Goal: Task Accomplishment & Management: Complete application form

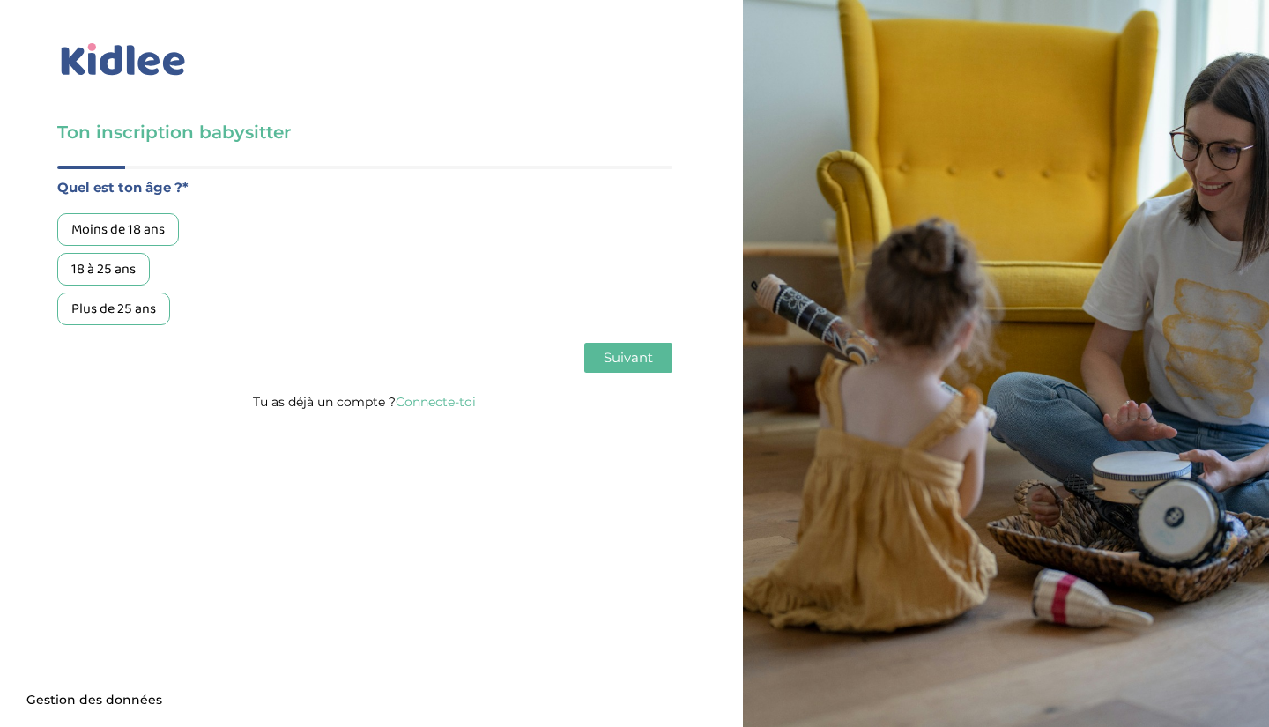
click at [134, 222] on div "Moins de 18 ans" at bounding box center [118, 229] width 122 height 33
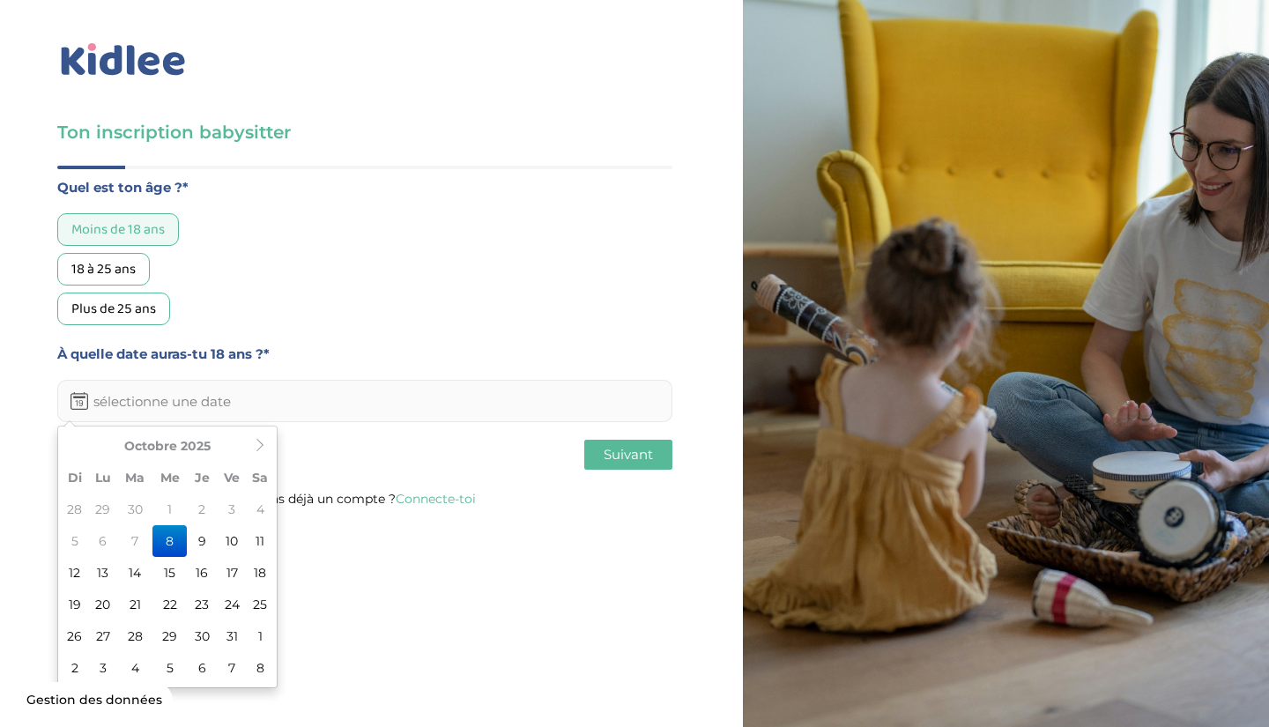
click at [178, 398] on input "text" at bounding box center [364, 401] width 615 height 42
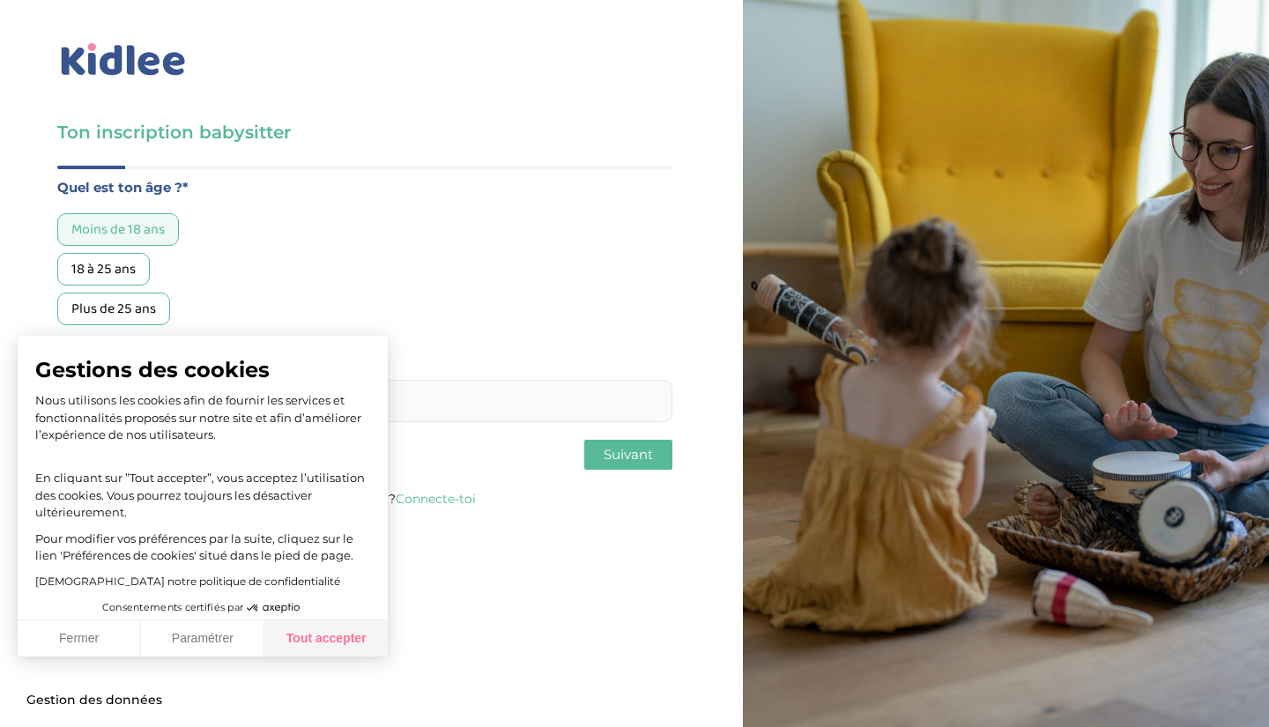
click at [298, 648] on button "Tout accepter" at bounding box center [325, 639] width 123 height 37
checkbox input "true"
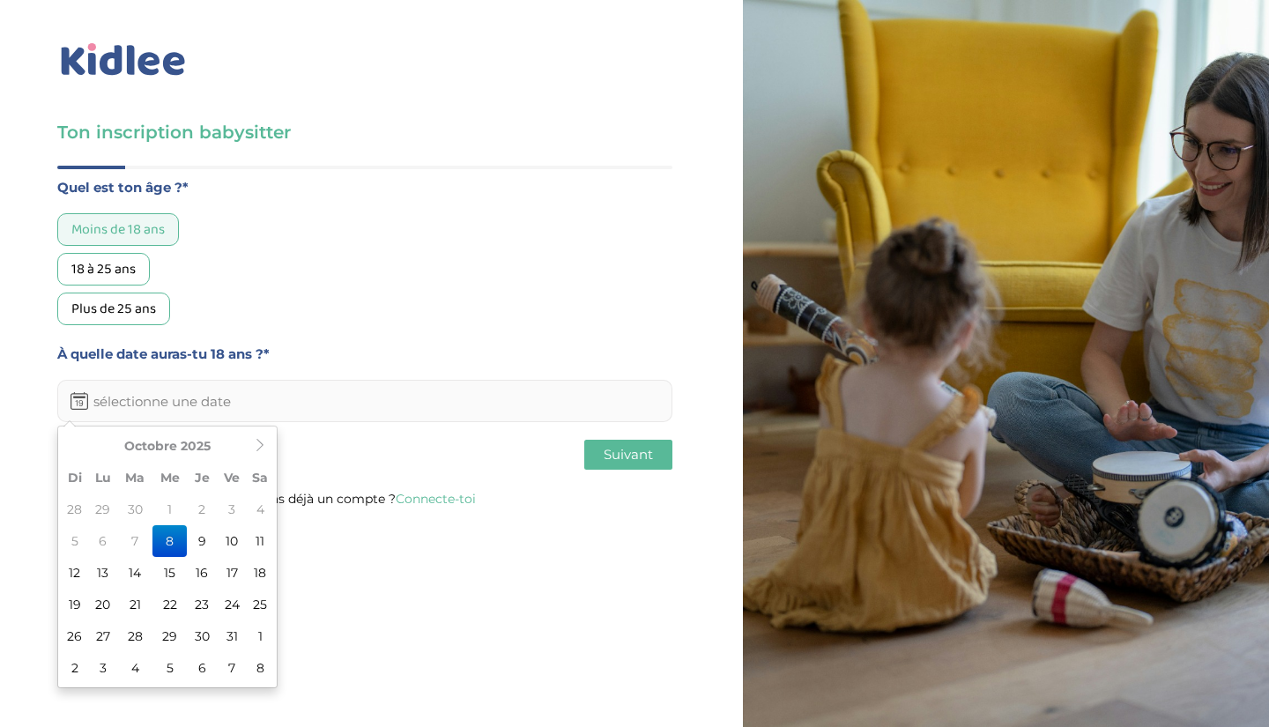
click at [198, 391] on input "text" at bounding box center [364, 401] width 615 height 42
click at [230, 581] on td "17" at bounding box center [232, 573] width 30 height 32
type input "17-10-2025"
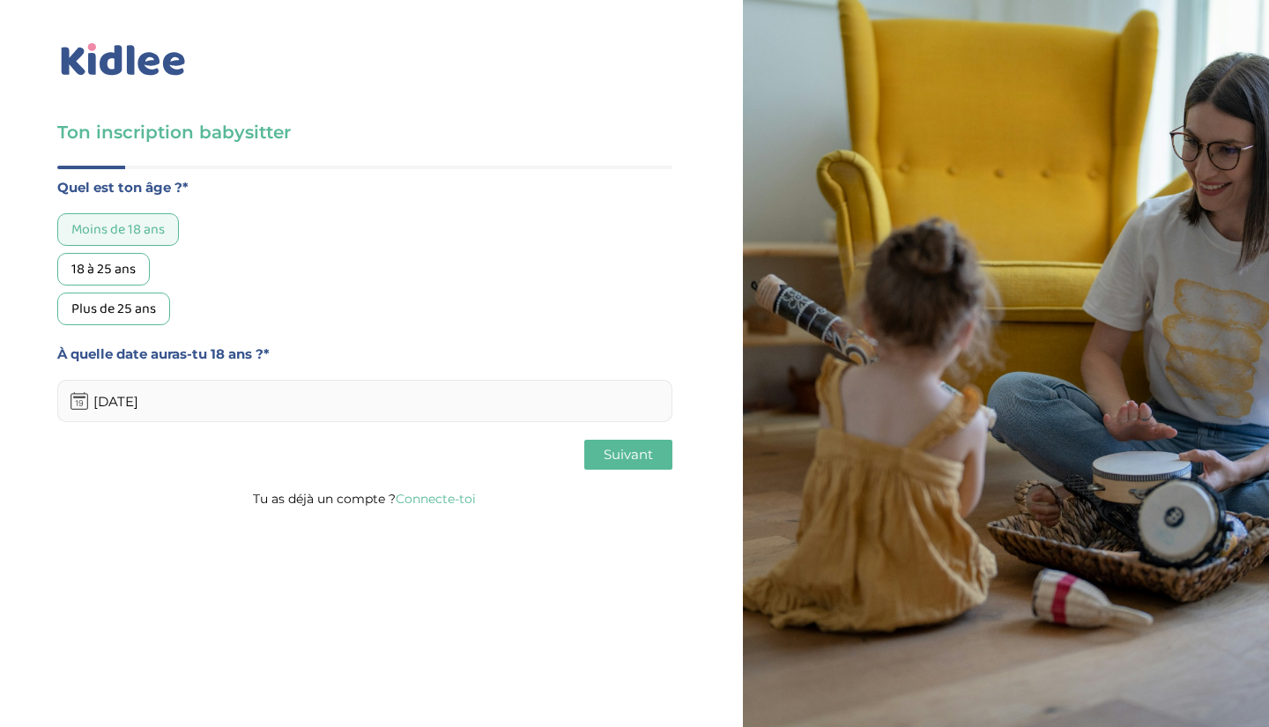
click at [637, 450] on span "Suivant" at bounding box center [628, 454] width 49 height 17
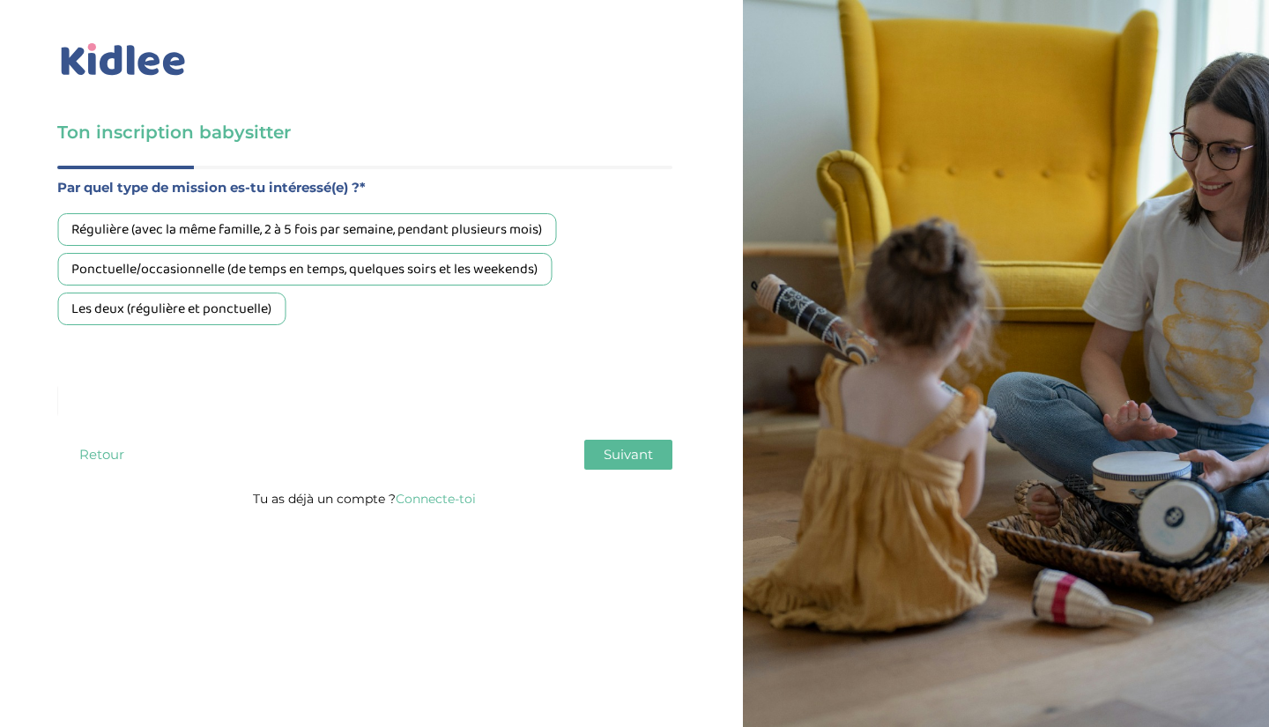
click at [234, 324] on div "Les deux (régulière et ponctuelle)" at bounding box center [171, 309] width 228 height 33
click at [634, 476] on div "Quel est ton âge ?* Moins de 18 ans 18 à 25 ans Plus de 25 ans À quelle date au…" at bounding box center [364, 327] width 615 height 322
click at [627, 454] on span "Suivant" at bounding box center [628, 454] width 49 height 17
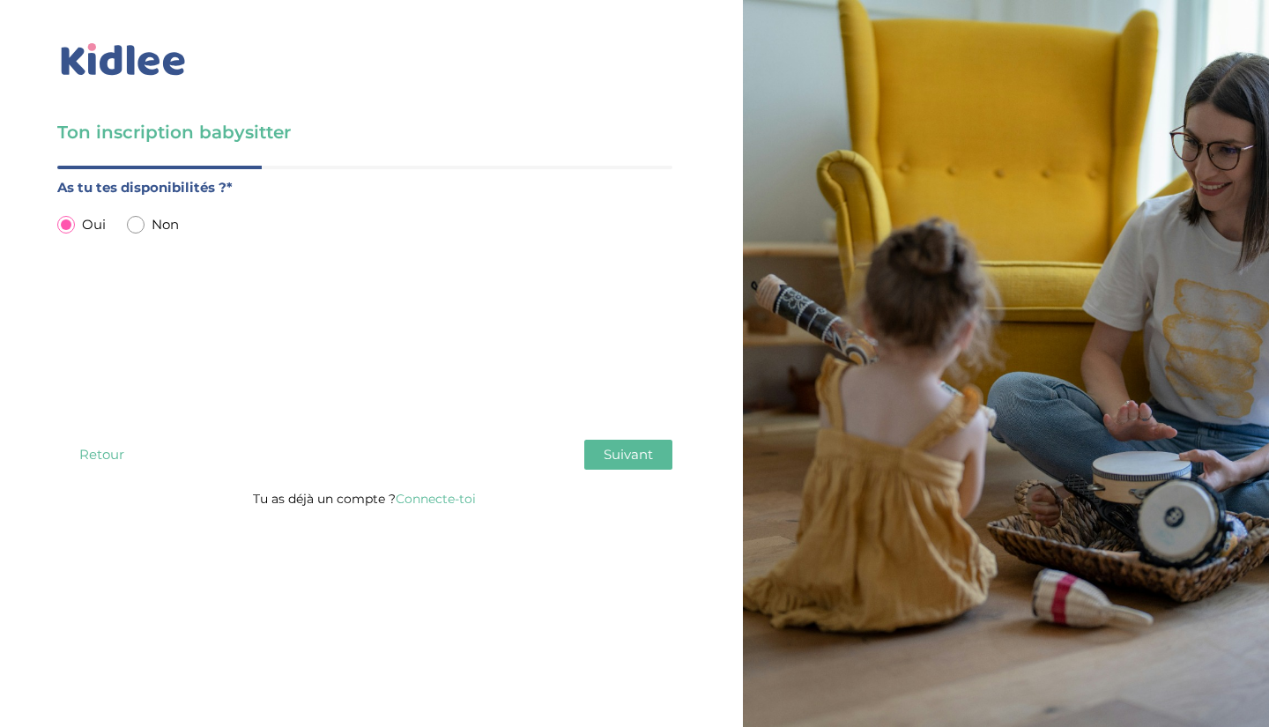
click at [627, 454] on span "Suivant" at bounding box center [628, 454] width 49 height 17
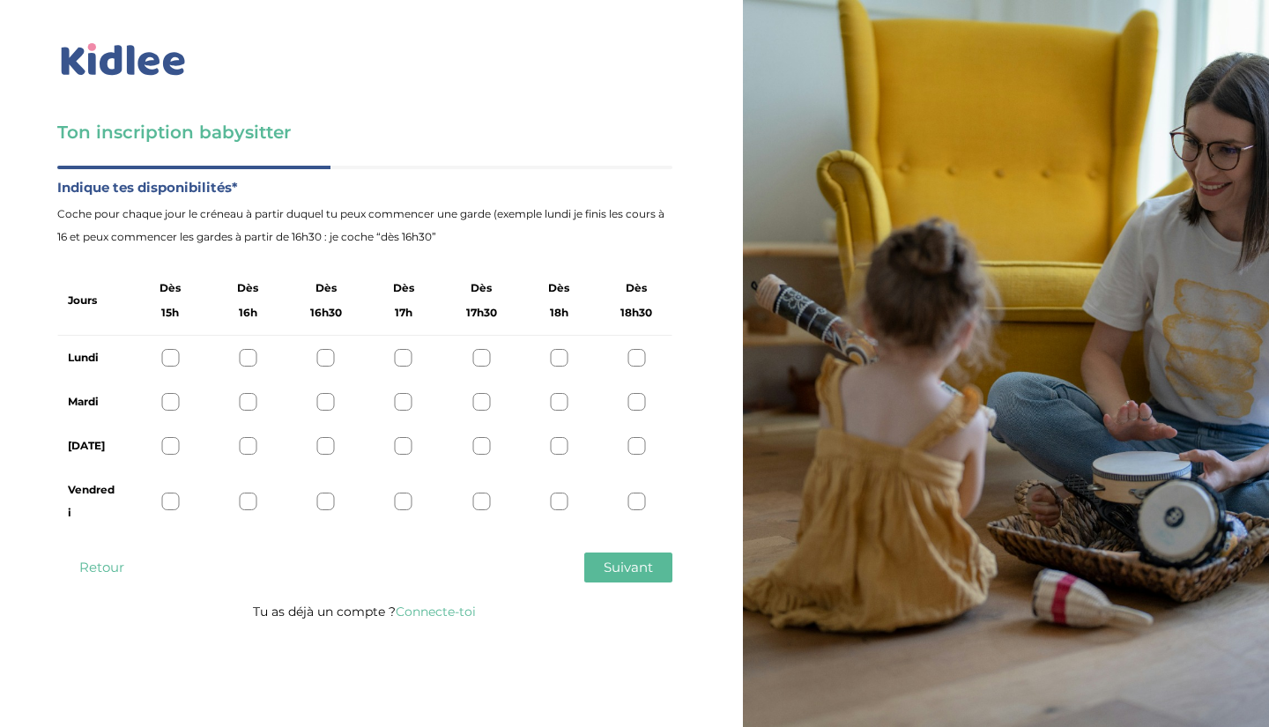
click at [248, 407] on div at bounding box center [248, 402] width 18 height 18
click at [639, 355] on div at bounding box center [637, 358] width 18 height 18
click at [637, 442] on div at bounding box center [637, 446] width 18 height 18
click at [637, 446] on icon at bounding box center [636, 446] width 13 height 13
click at [170, 504] on div at bounding box center [170, 502] width 18 height 18
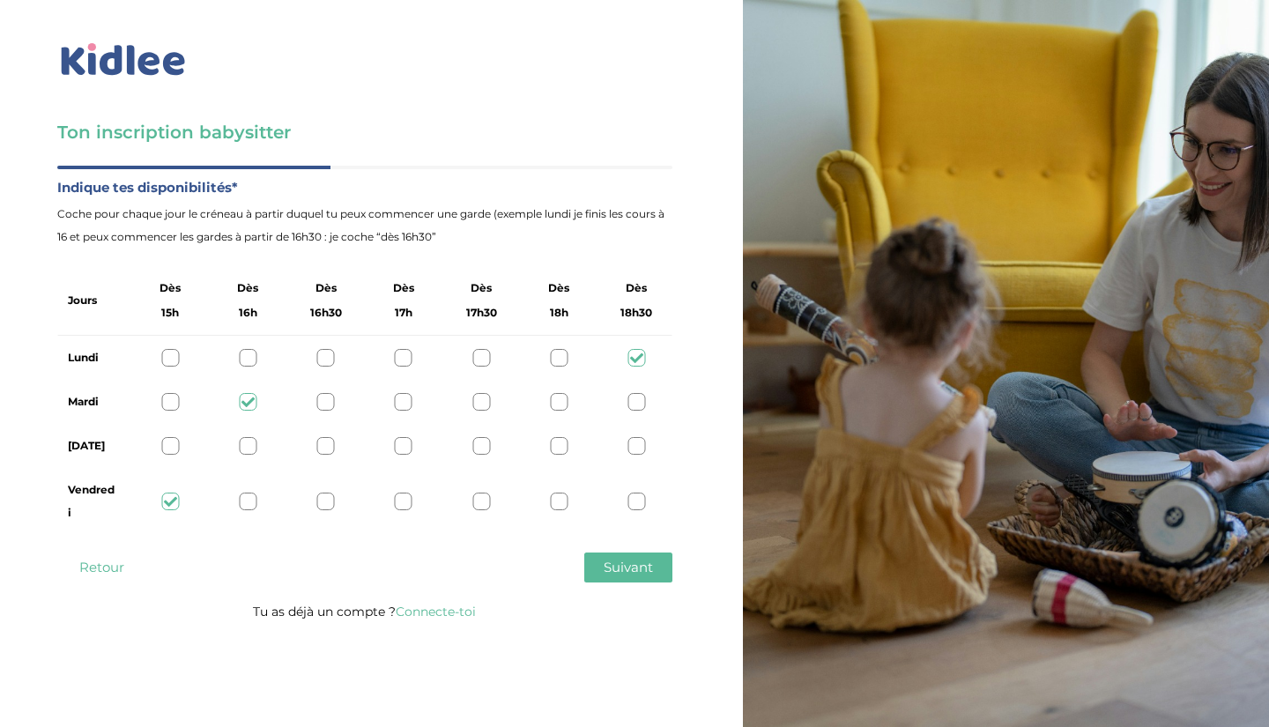
click at [615, 567] on span "Suivant" at bounding box center [628, 567] width 49 height 17
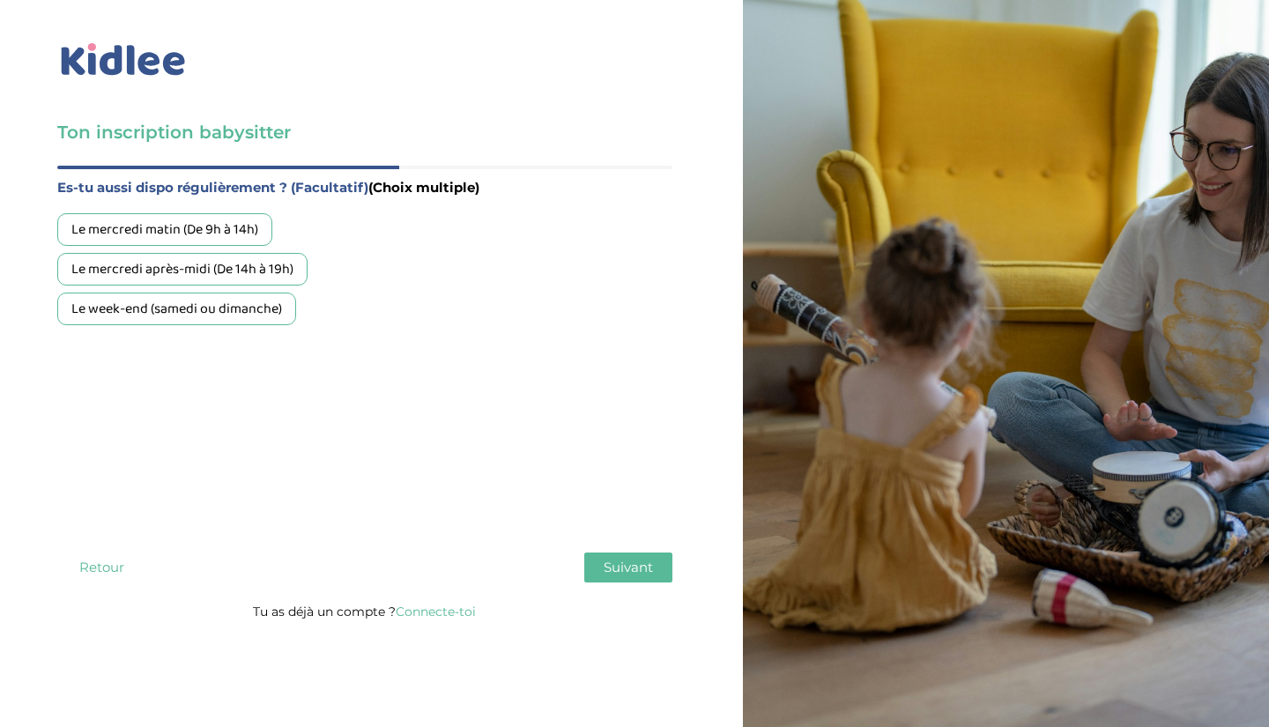
click at [627, 558] on button "Suivant" at bounding box center [628, 568] width 88 height 30
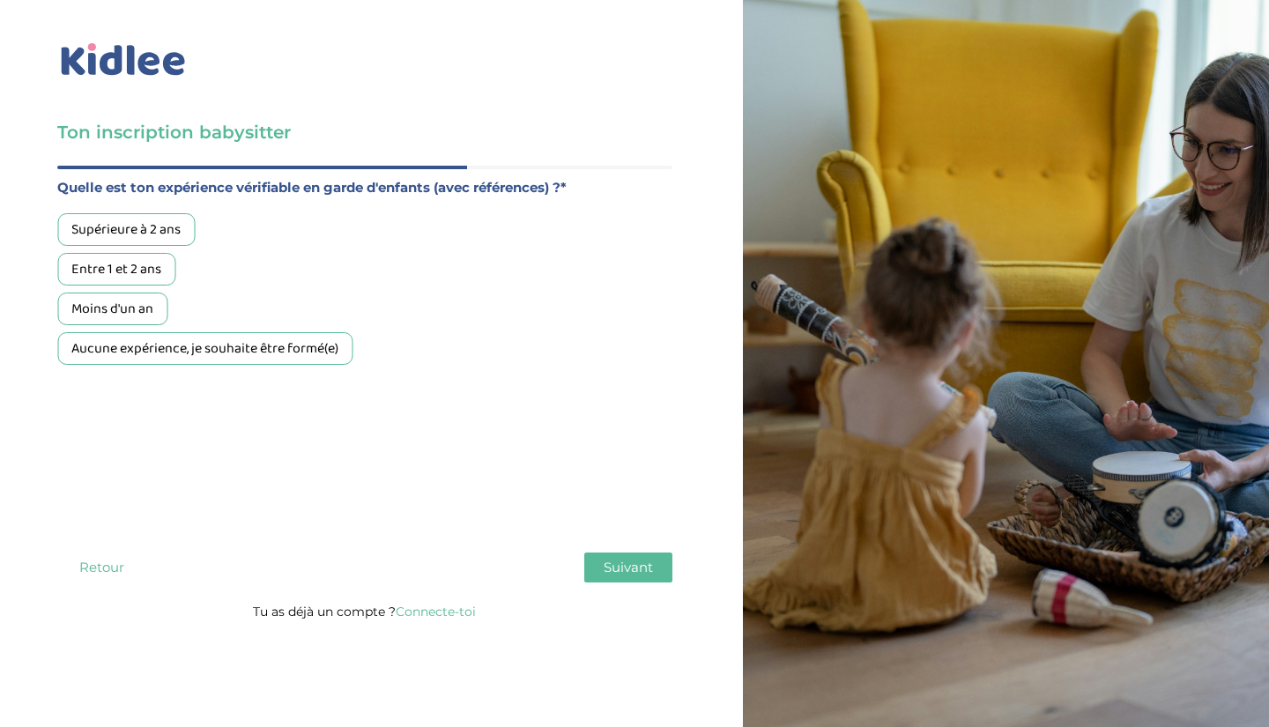
click at [148, 310] on div "Moins d'un an" at bounding box center [112, 309] width 110 height 33
click at [621, 540] on div "Quel est ton âge ?* Moins de 18 ans 18 à 25 ans Plus de 25 ans À quelle date au…" at bounding box center [364, 383] width 615 height 435
click at [621, 562] on span "Suivant" at bounding box center [628, 567] width 49 height 17
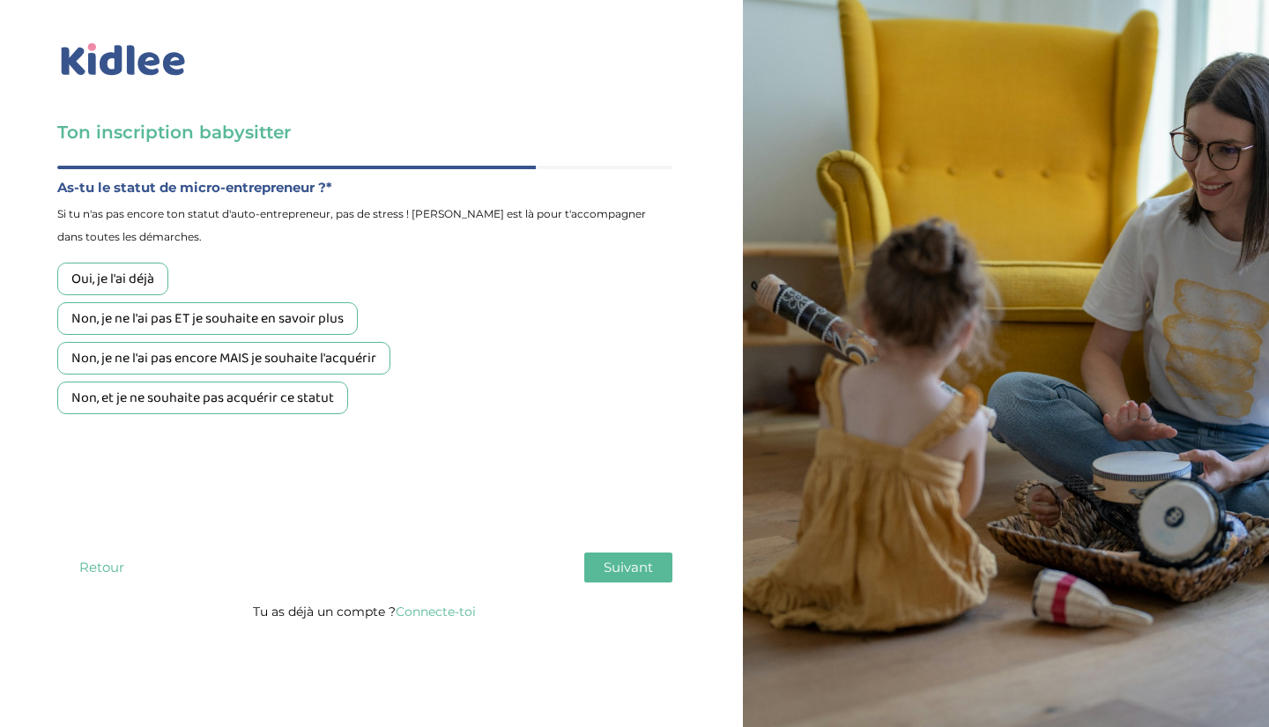
click at [328, 401] on div "Non, et je ne souhaite pas acquérir ce statut" at bounding box center [202, 398] width 291 height 33
click at [597, 550] on div "Quel est ton âge ?* Moins de 18 ans 18 à 25 ans Plus de 25 ans À quelle date au…" at bounding box center [364, 383] width 615 height 435
click at [609, 575] on span "Suivant" at bounding box center [628, 567] width 49 height 17
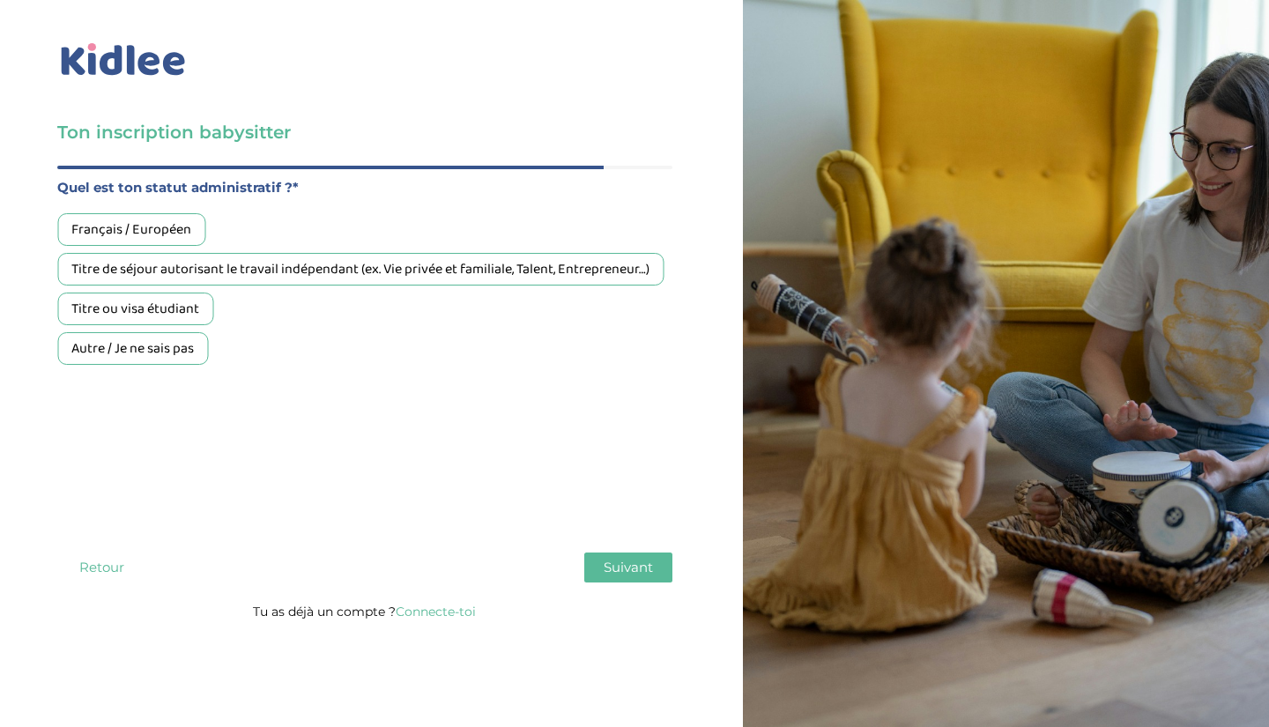
click at [193, 225] on div "Français / Européen" at bounding box center [131, 229] width 148 height 33
click at [605, 566] on span "Suivant" at bounding box center [628, 567] width 49 height 17
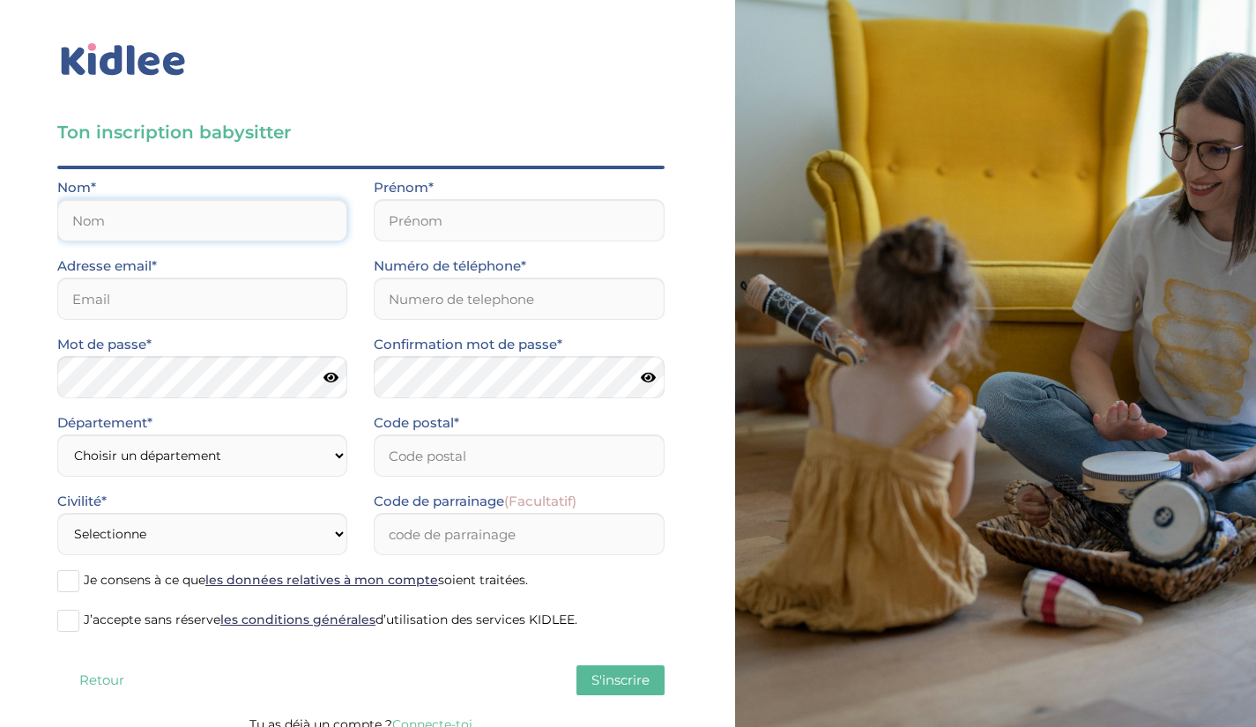
click at [292, 225] on input "text" at bounding box center [202, 220] width 290 height 42
type input "borralho"
click at [477, 226] on input "text" at bounding box center [519, 220] width 290 height 42
type input "mila"
click at [299, 296] on input "email" at bounding box center [202, 299] width 290 height 42
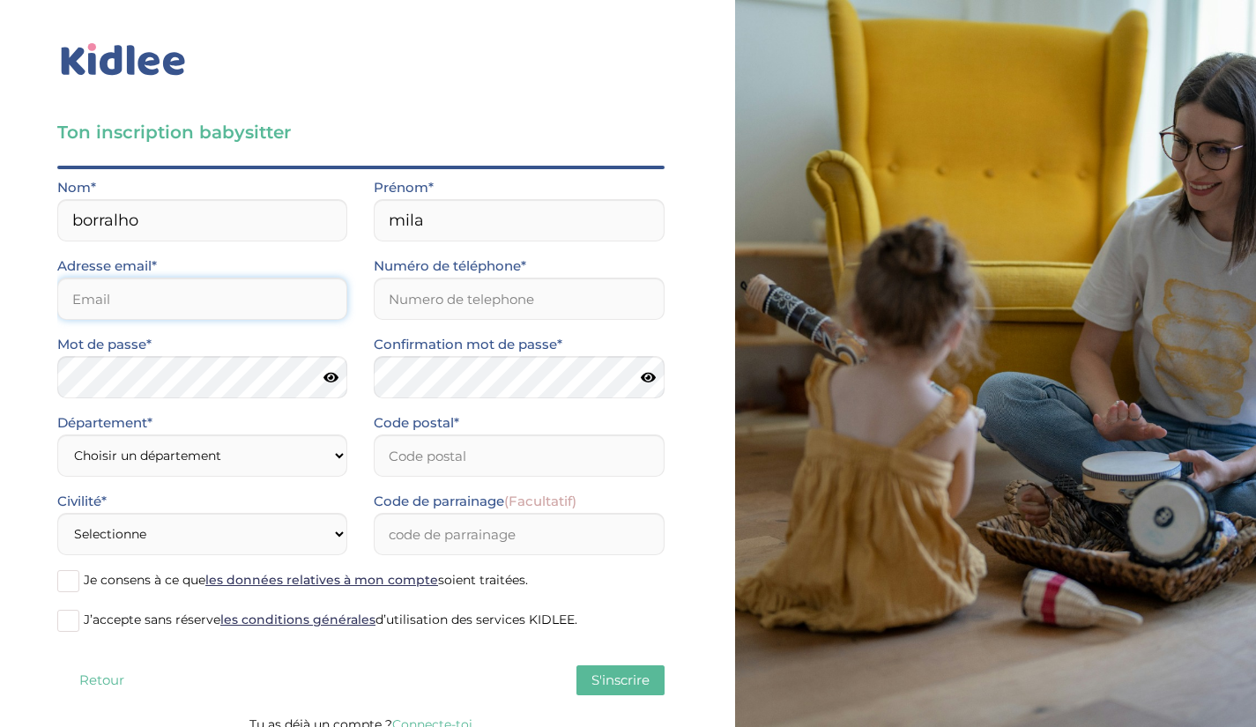
type input "mila.borralho@hotmail.com"
click at [480, 310] on input "Numéro de téléphone*" at bounding box center [519, 299] width 290 height 42
type input "0782805479"
click at [252, 449] on select "Choisir un département Paris (75) Hauts-de-Seine (92) Yvelines (78) Val-de-Marn…" at bounding box center [202, 456] width 290 height 42
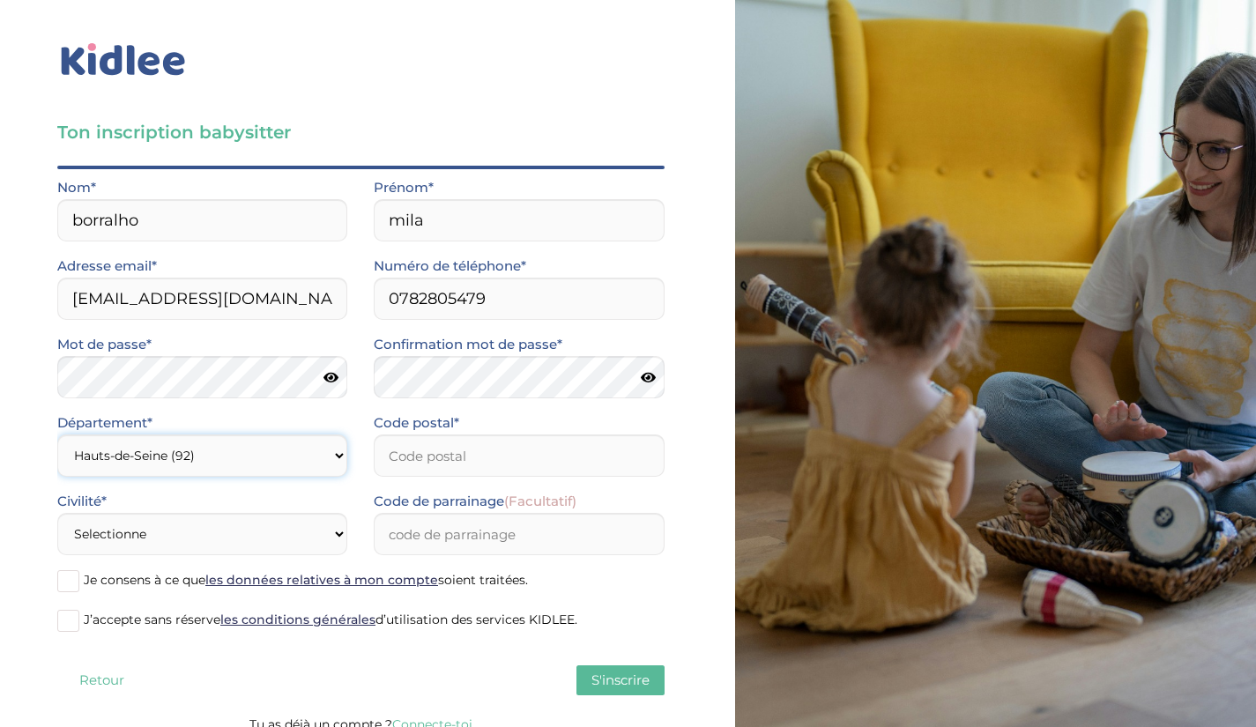
click at [252, 449] on select "Choisir un département Paris (75) Hauts-de-Seine (92) Yvelines (78) Val-de-Marn…" at bounding box center [202, 456] width 290 height 42
select select "0"
click at [57, 435] on select "Choisir un département Paris (75) Hauts-de-Seine (92) Yvelines (78) Val-de-Marn…" at bounding box center [202, 456] width 290 height 42
click at [190, 457] on select "Choisir un département Paris (75) Hauts-de-Seine (92) Yvelines (78) Val-de-Marn…" at bounding box center [202, 456] width 290 height 42
click at [429, 462] on input "Code postal*" at bounding box center [519, 456] width 290 height 42
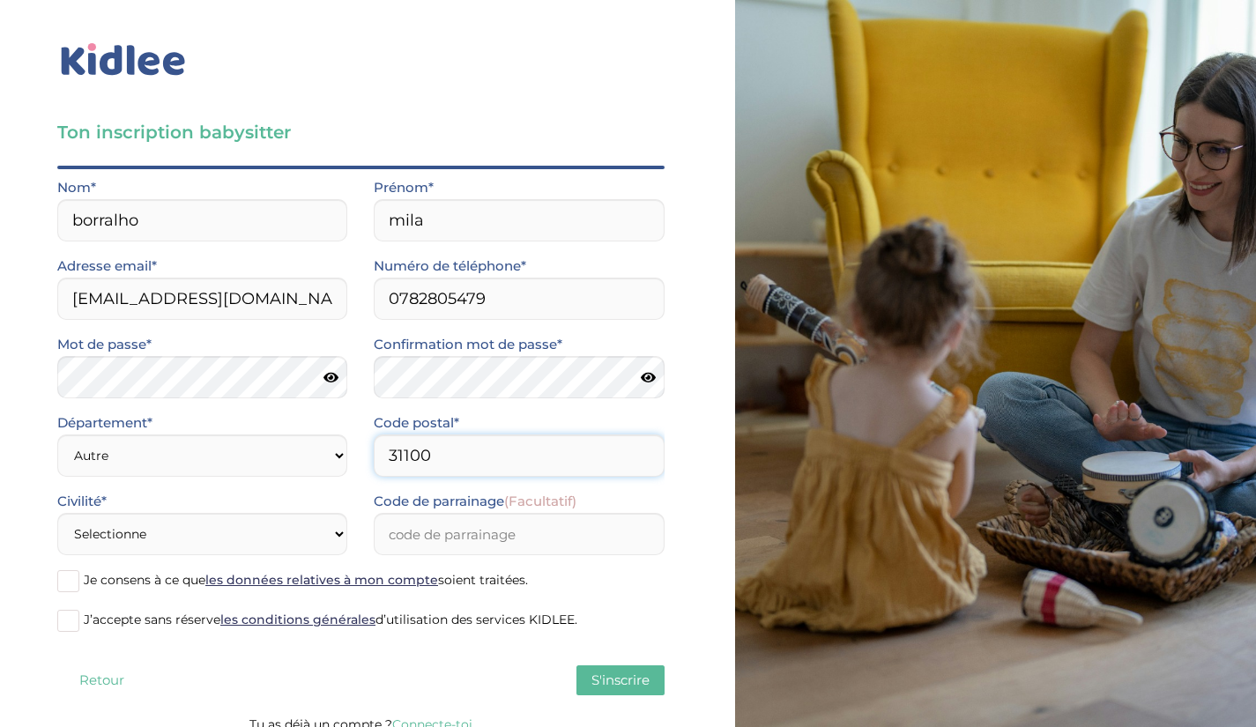
type input "31100"
click at [293, 526] on select "Selectionne Mr Mme" at bounding box center [202, 534] width 290 height 42
select select "1"
click at [57, 513] on select "Selectionne Mr Mme" at bounding box center [202, 534] width 290 height 42
click at [162, 590] on label "Je consens à ce que les données relatives à mon compte soient traitées." at bounding box center [360, 582] width 607 height 26
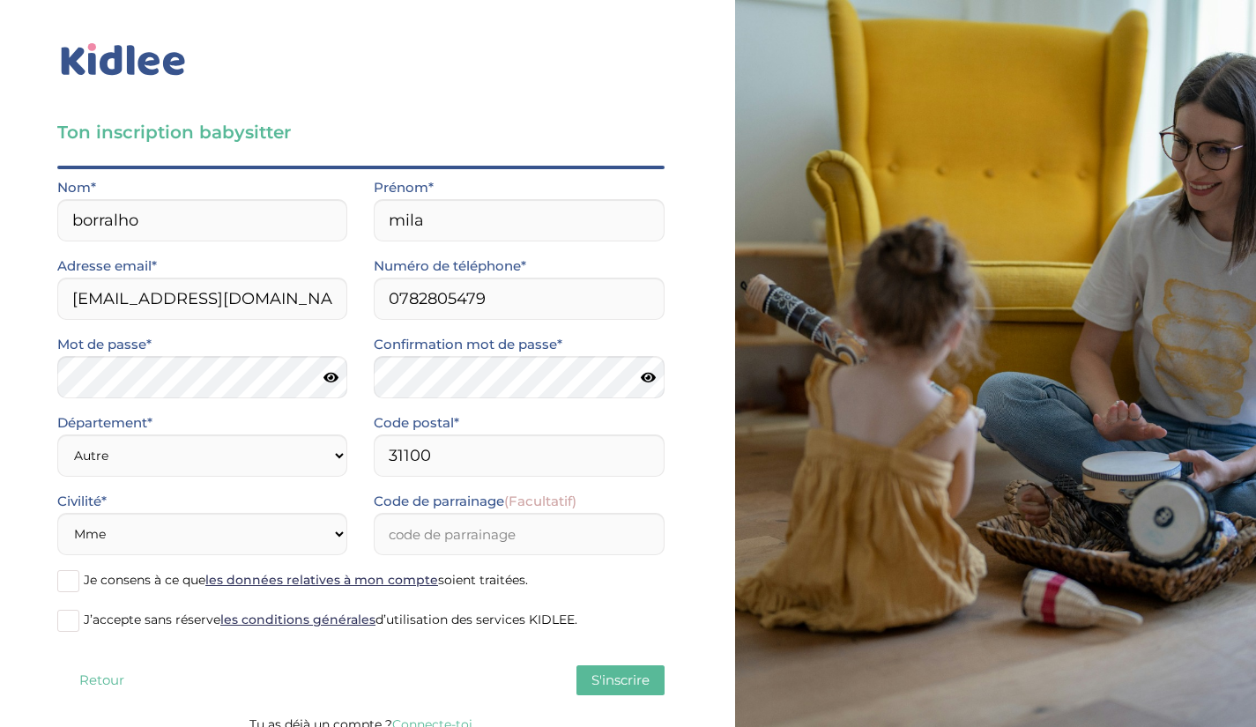
click at [0, 0] on input "Je consens à ce que les données relatives à mon compte soient traitées." at bounding box center [0, 0] width 0 height 0
click at [164, 613] on span "J’accepte sans réserve les conditions générales d’utilisation des services KIDL…" at bounding box center [331, 620] width 494 height 16
click at [0, 0] on input "J’accepte sans réserve les conditions générales d’utilisation des services KIDL…" at bounding box center [0, 0] width 0 height 0
click at [603, 671] on button "S'inscrire" at bounding box center [620, 681] width 88 height 30
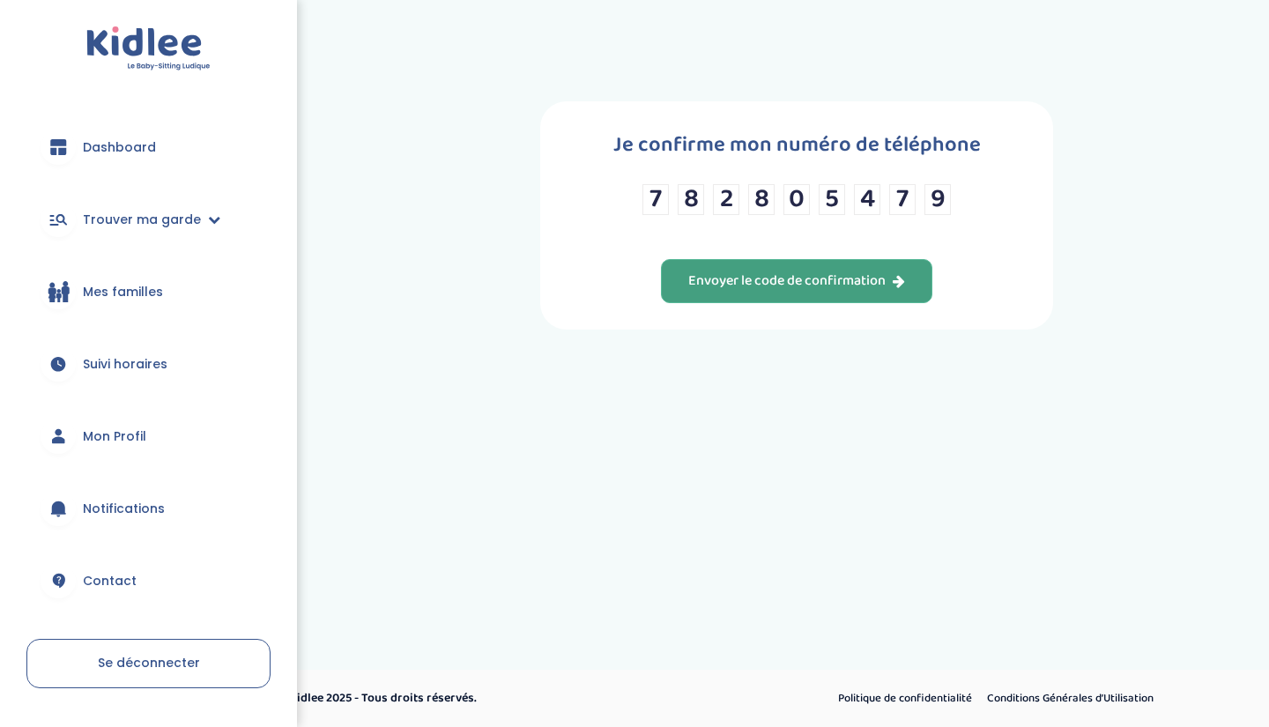
click at [875, 284] on div "Envoyer le code de confirmation" at bounding box center [796, 281] width 217 height 20
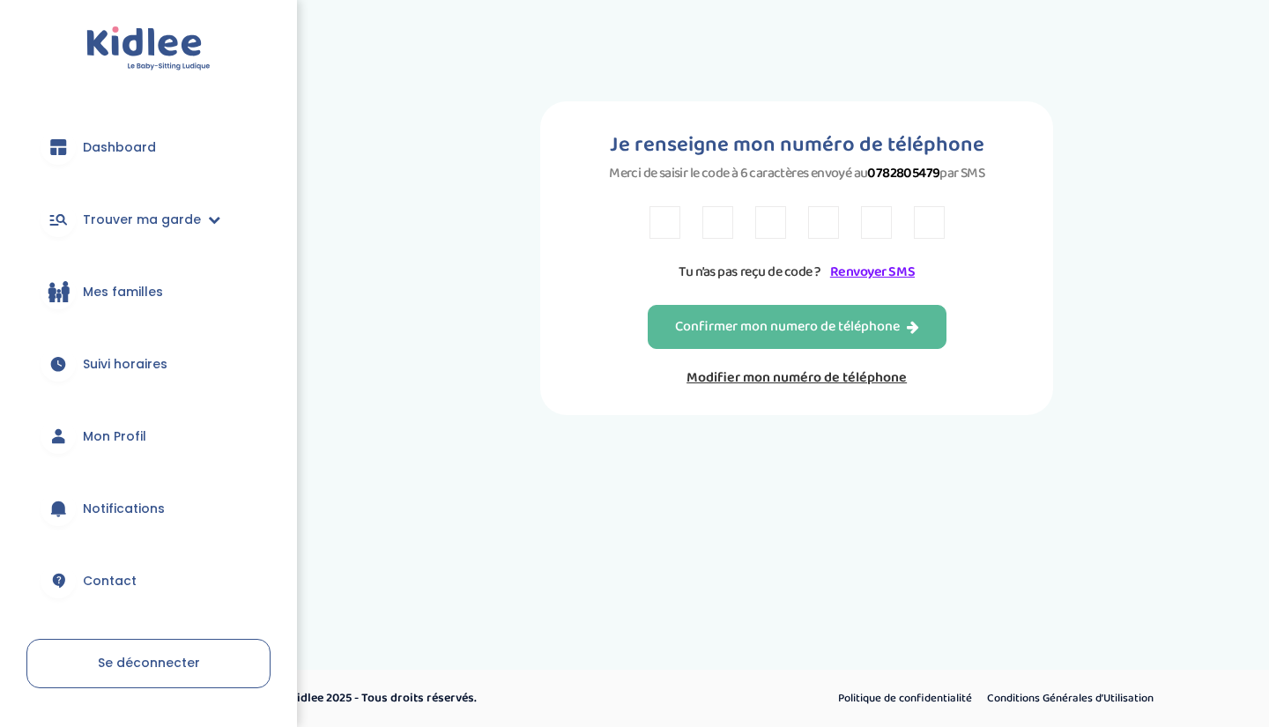
click at [874, 272] on link "Renvoyer SMS" at bounding box center [872, 272] width 85 height 22
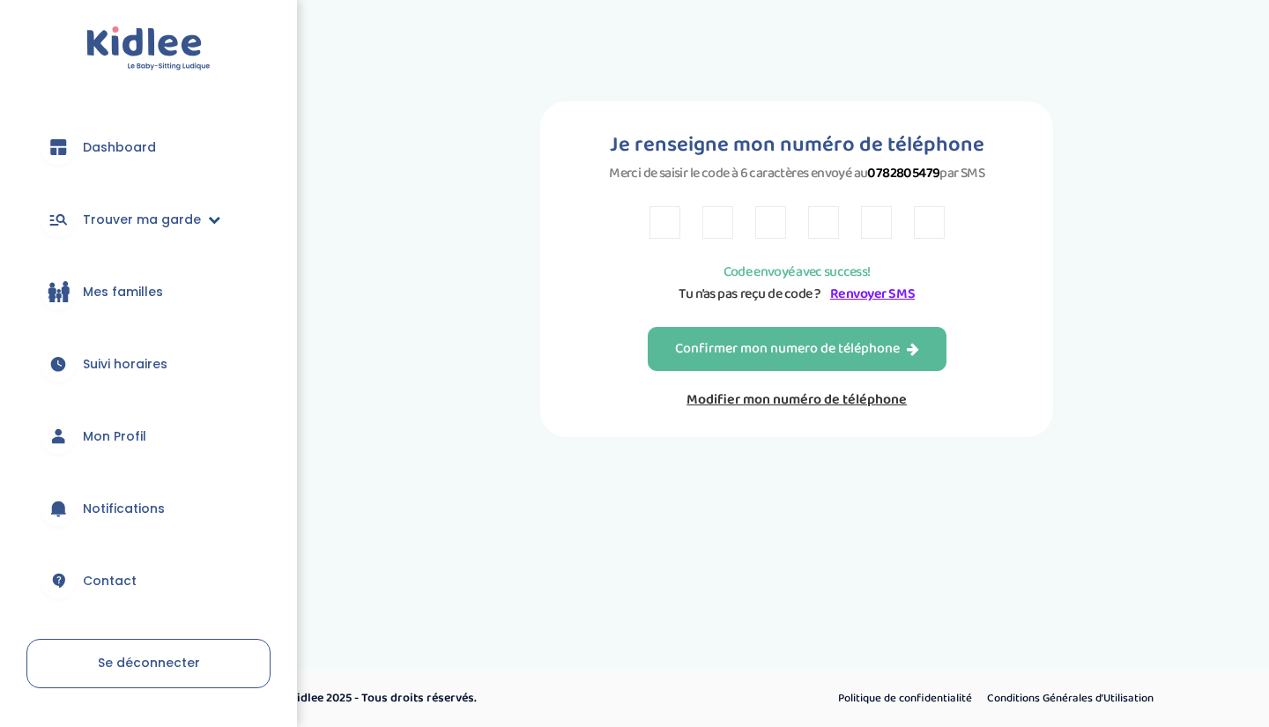
click at [170, 206] on link "Trouver ma garde" at bounding box center [148, 219] width 244 height 63
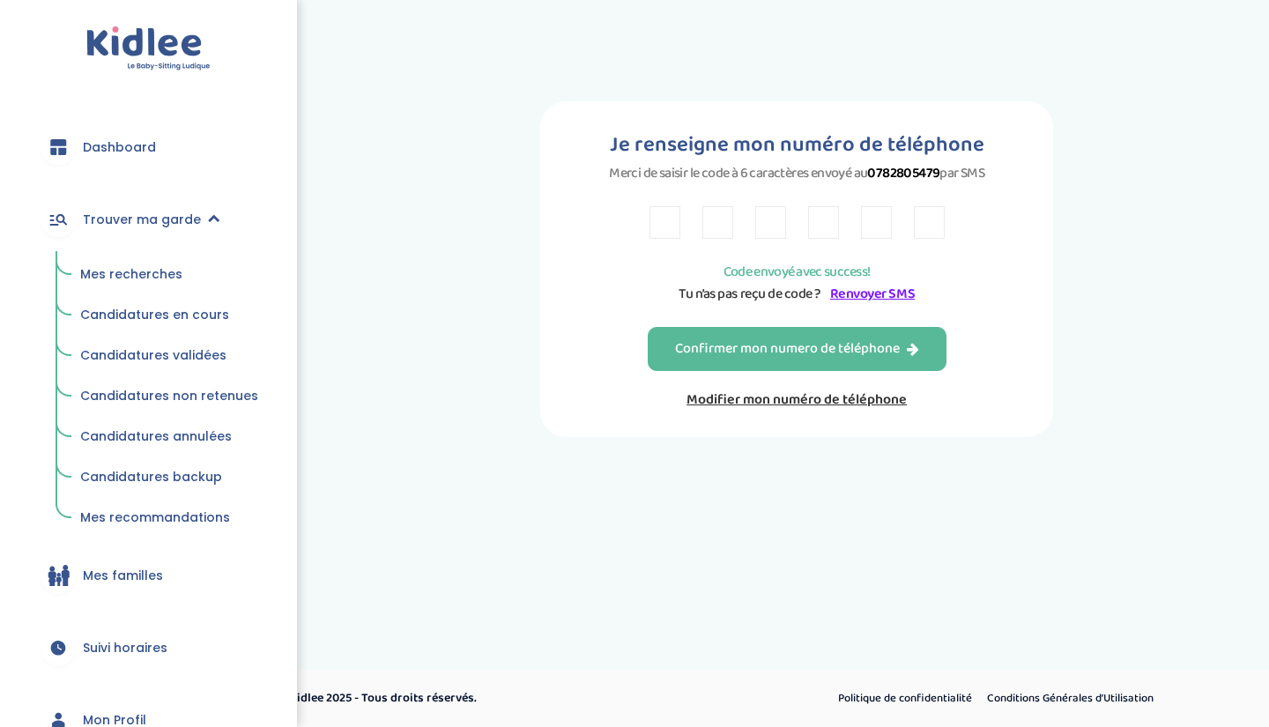
click at [149, 279] on span "Mes recherches" at bounding box center [131, 274] width 102 height 18
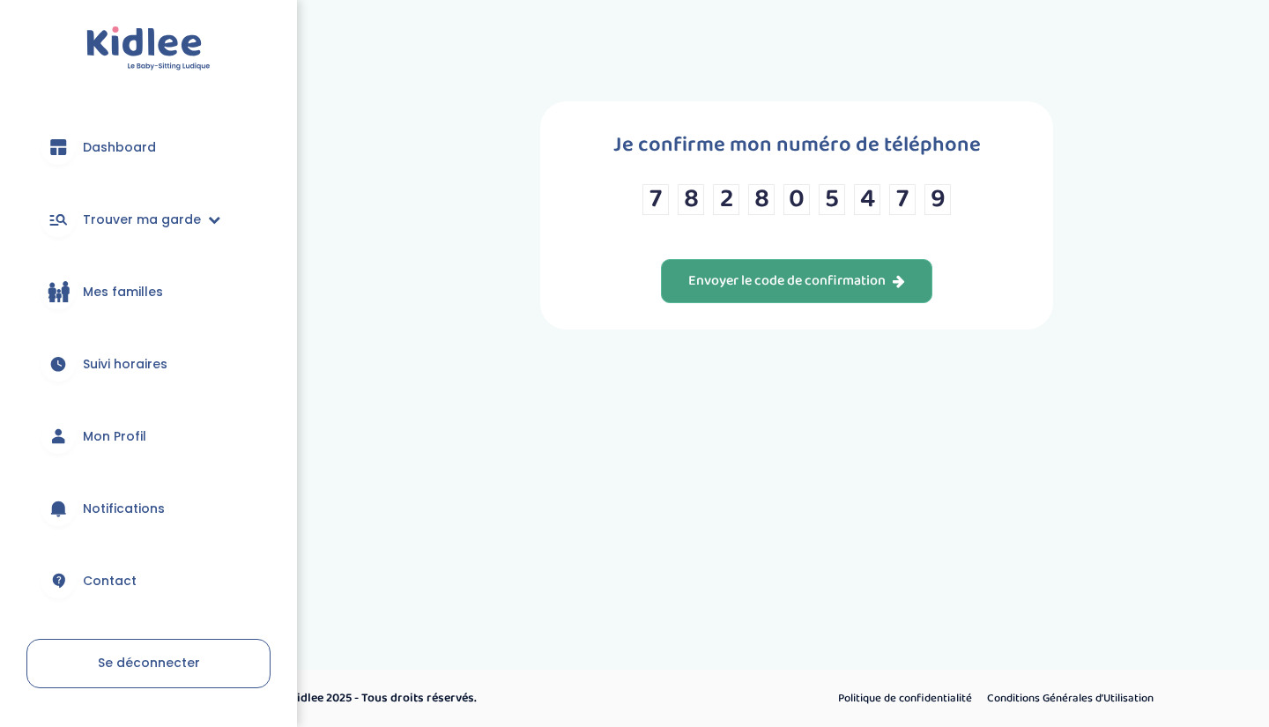
click at [797, 275] on div "Envoyer le code de confirmation" at bounding box center [796, 281] width 217 height 20
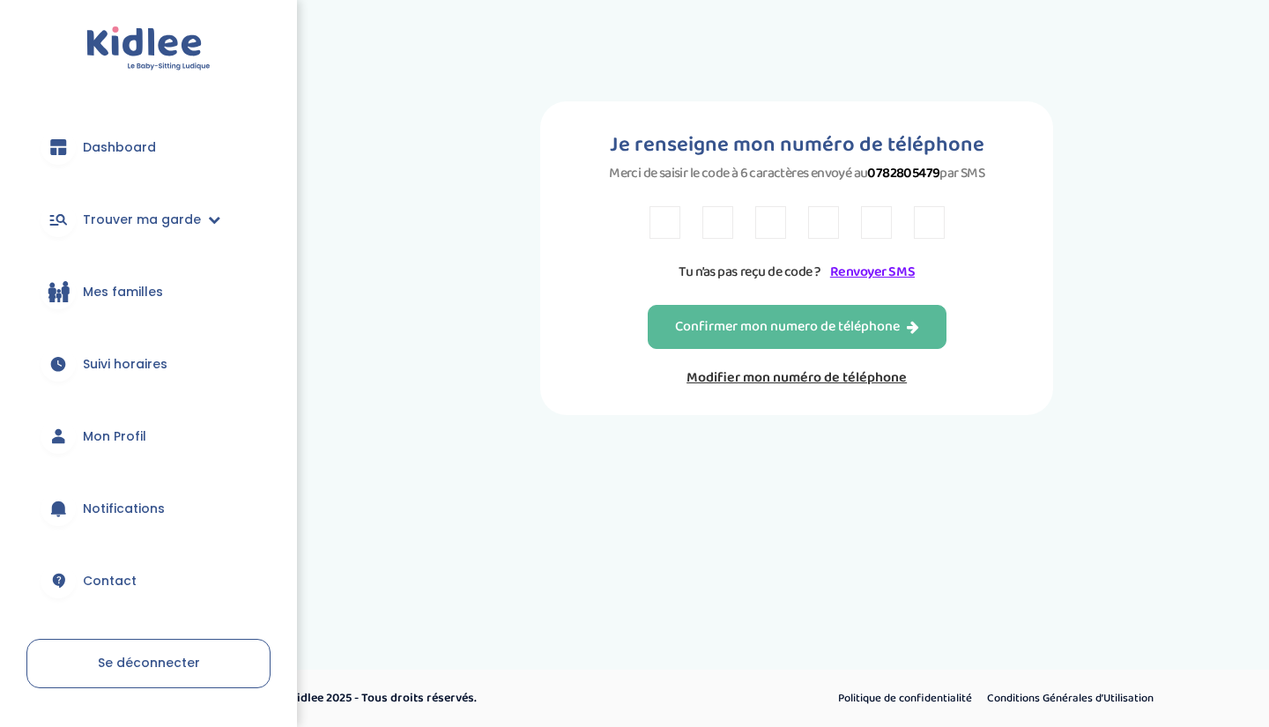
click at [119, 434] on span "Mon Profil" at bounding box center [114, 437] width 63 height 19
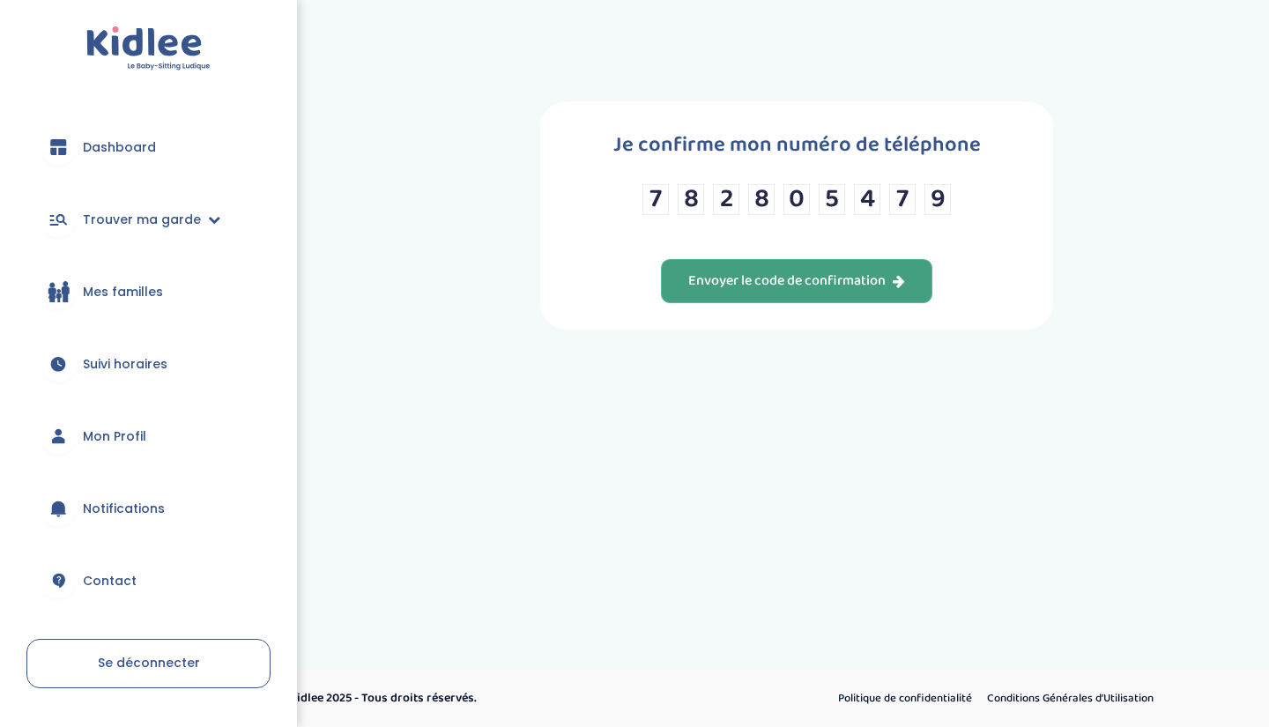
click at [760, 289] on div "Envoyer le code de confirmation" at bounding box center [796, 281] width 217 height 20
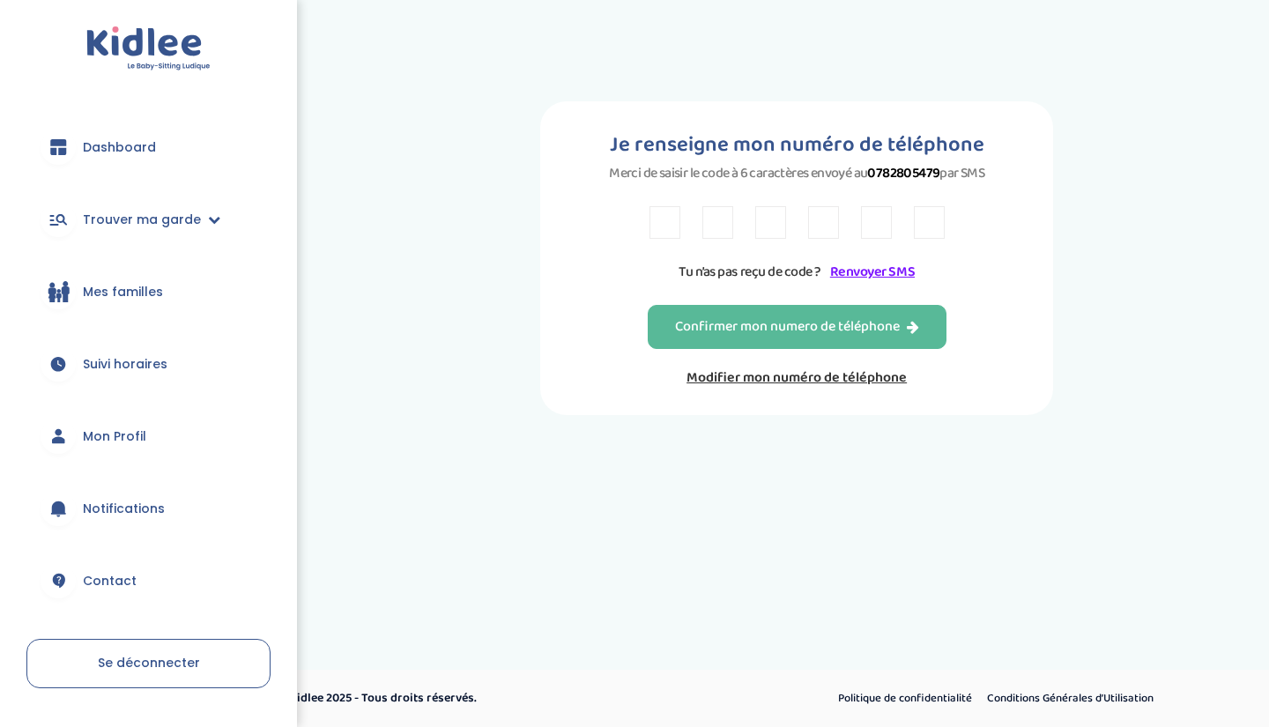
click at [664, 219] on input "text" at bounding box center [665, 222] width 31 height 33
type input "W"
type input "V"
type input "X"
type input "6"
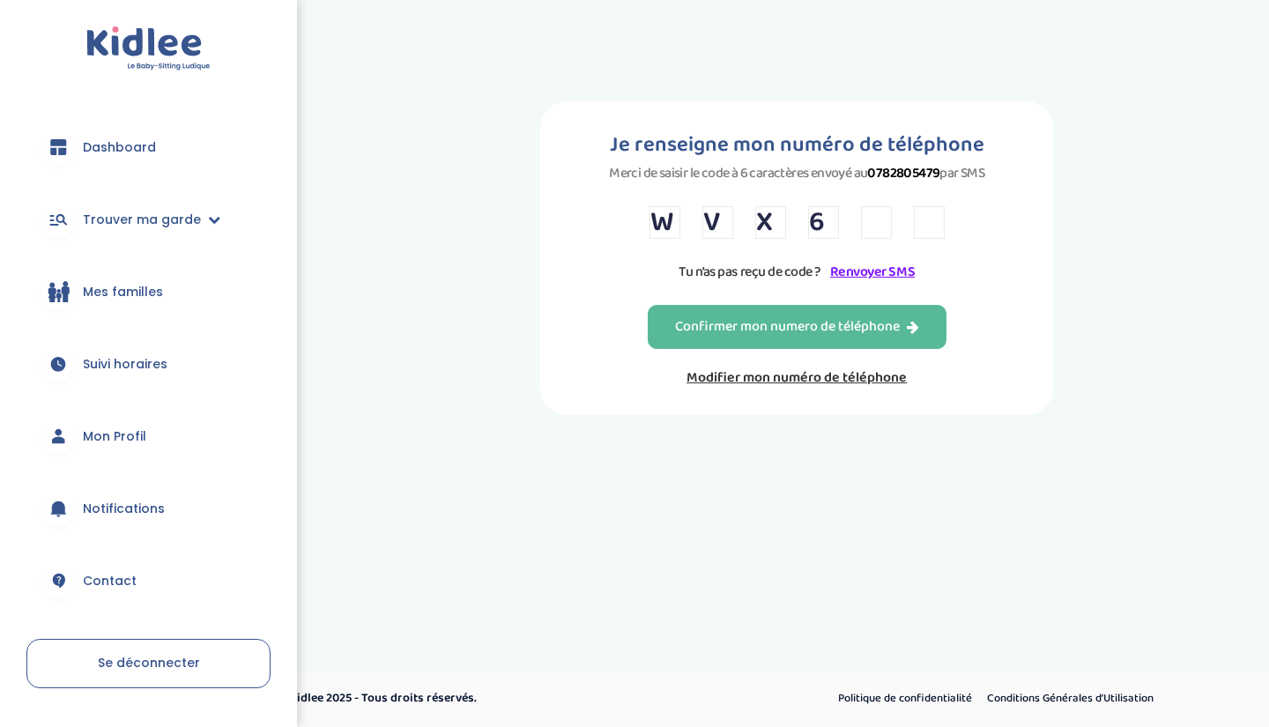
type input "N"
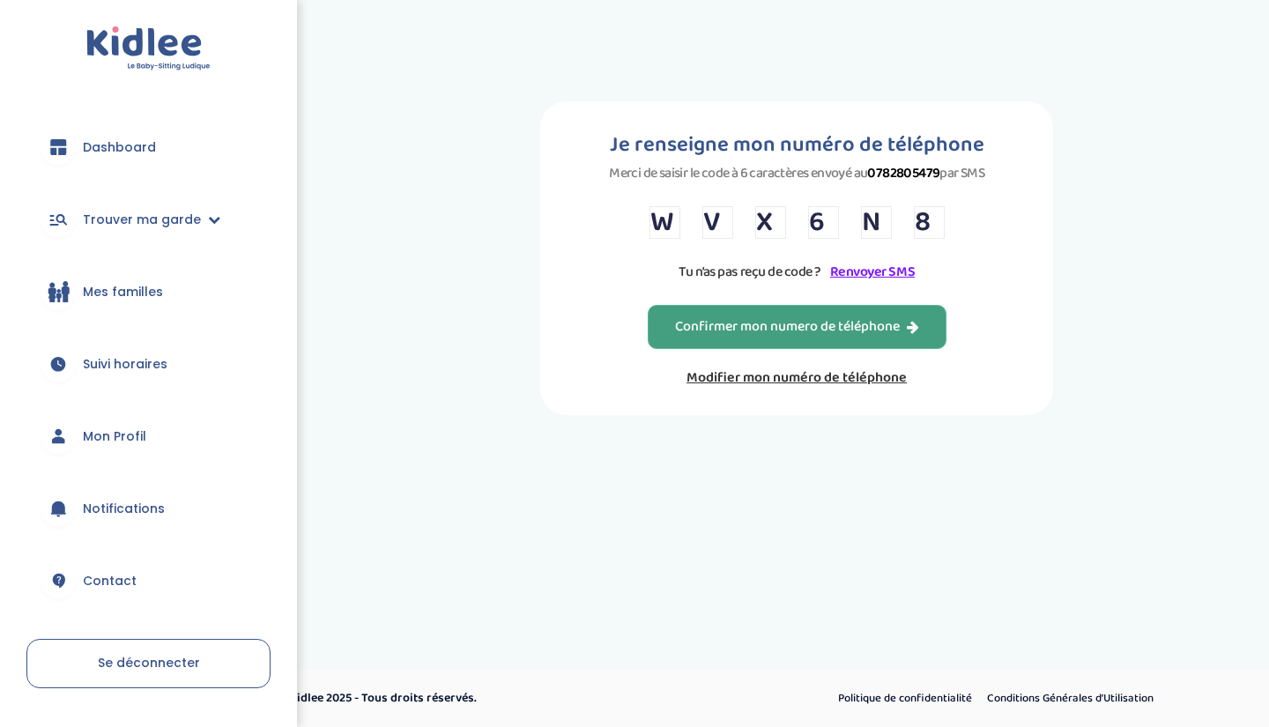
type input "8"
click at [761, 328] on div "Confirmer mon numero de téléphone" at bounding box center [797, 327] width 244 height 20
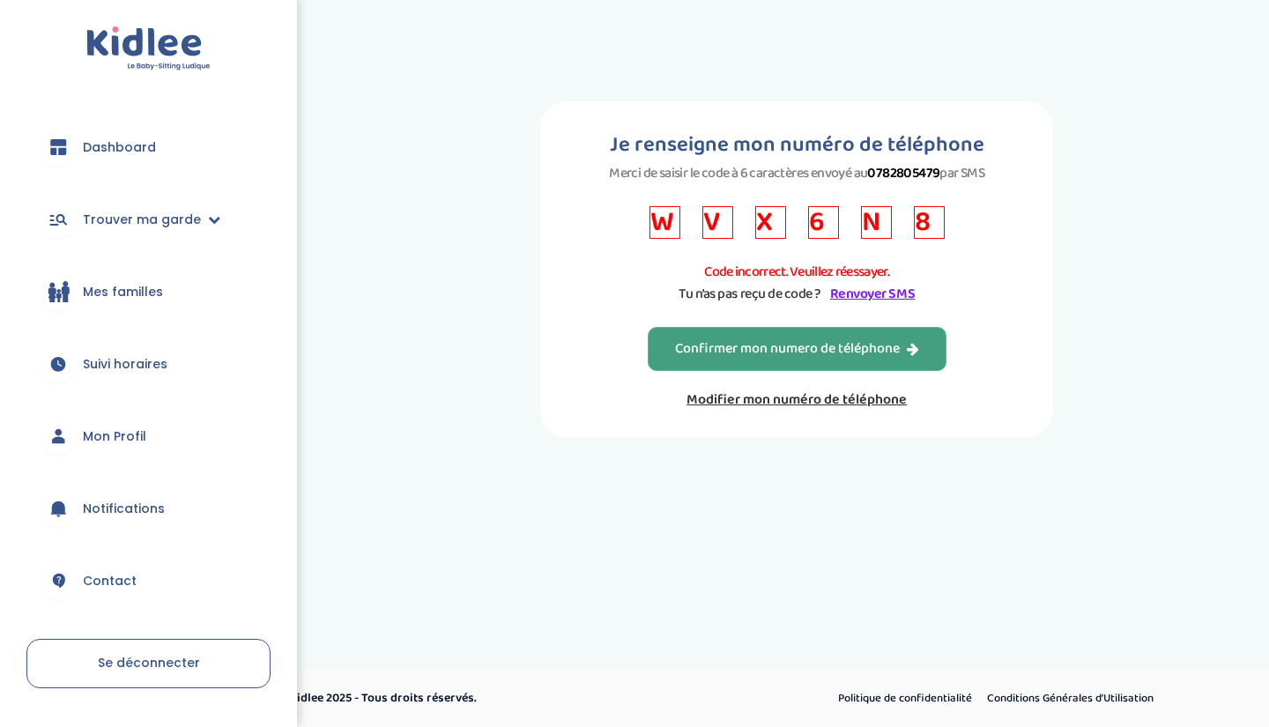
click at [859, 293] on link "Renvoyer SMS" at bounding box center [872, 294] width 85 height 22
click at [928, 215] on input "8" at bounding box center [929, 222] width 31 height 33
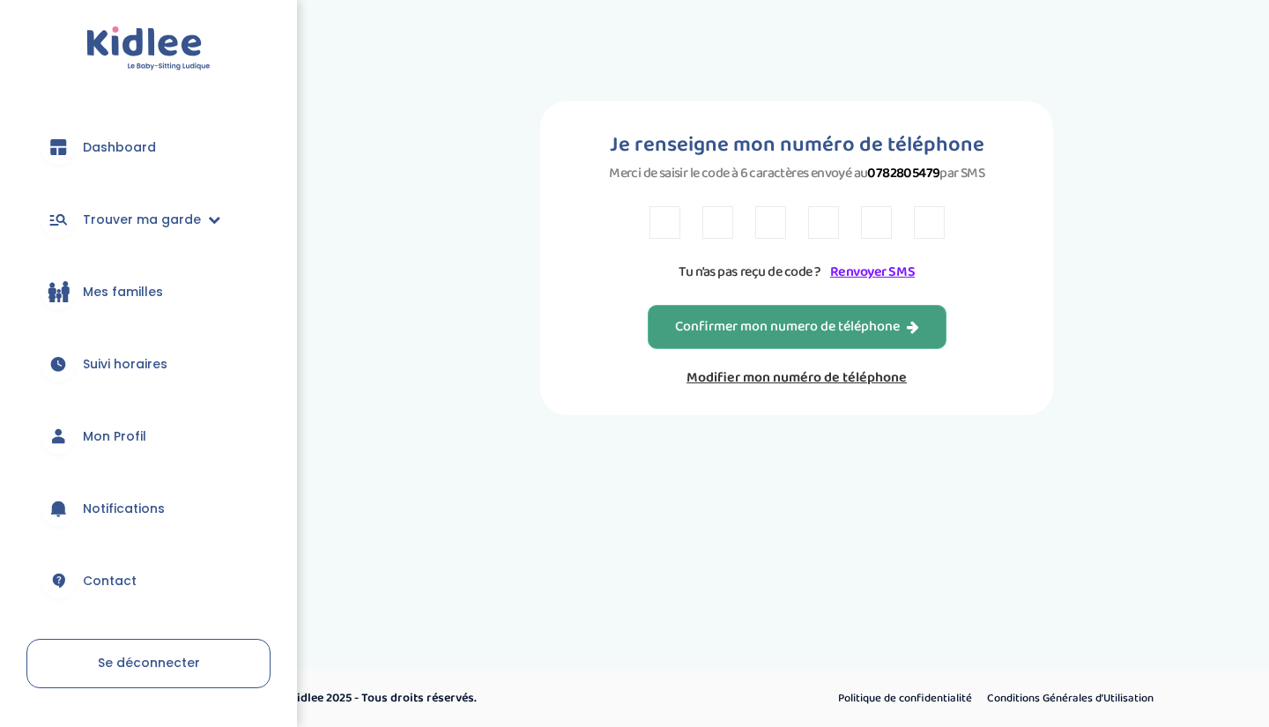
type input "J"
type input "W"
type input "2"
type input "5"
type input "N"
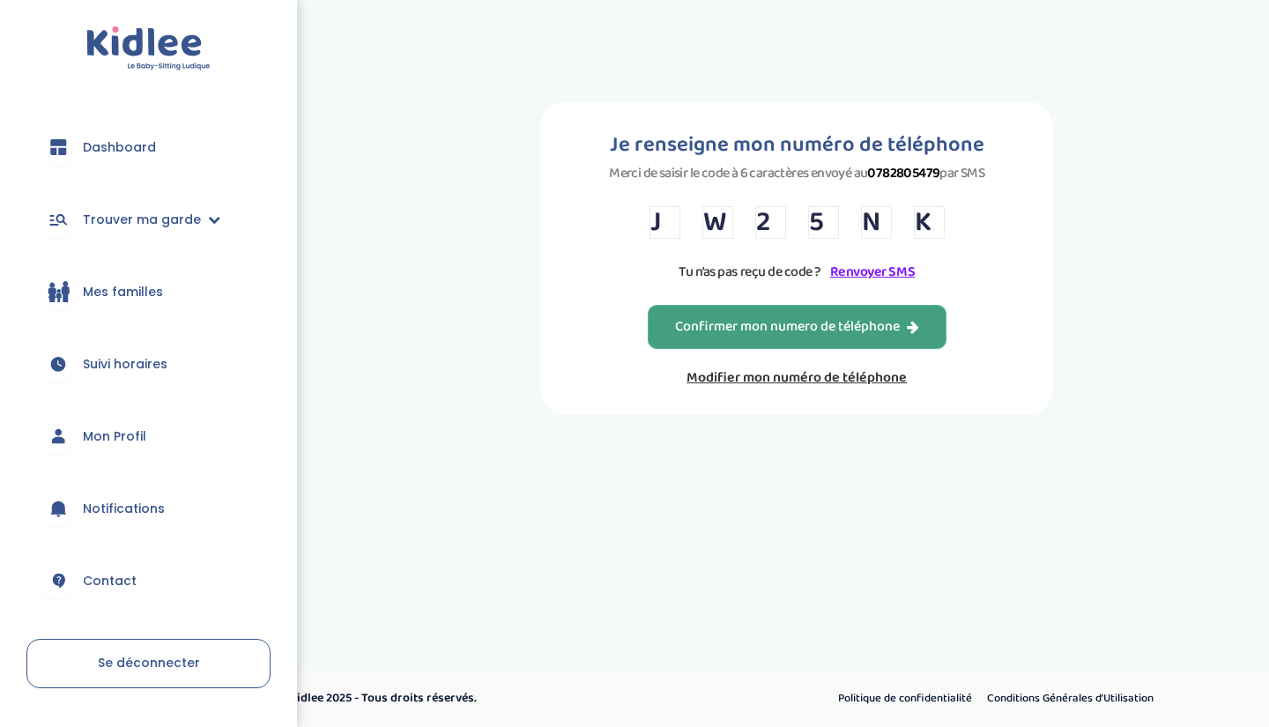
type input "K"
click at [823, 318] on div "Confirmer mon numero de téléphone" at bounding box center [797, 327] width 244 height 20
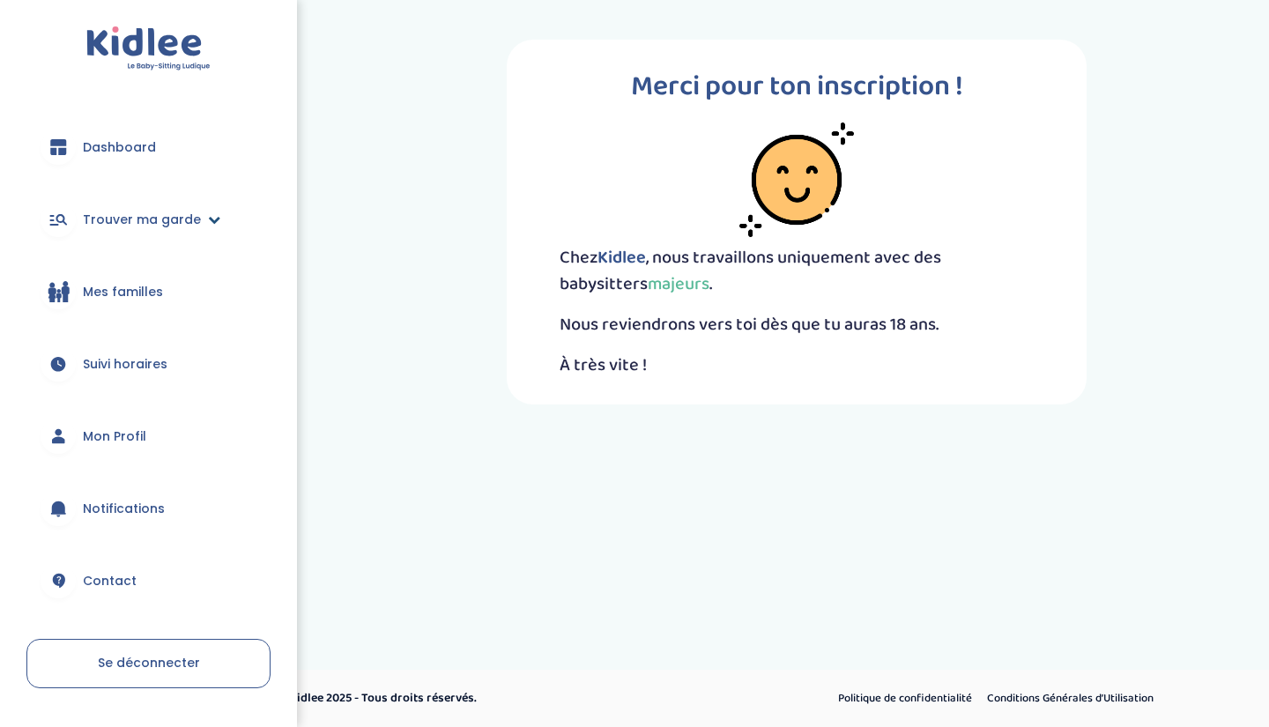
click at [173, 218] on span "Trouver ma garde" at bounding box center [142, 220] width 118 height 19
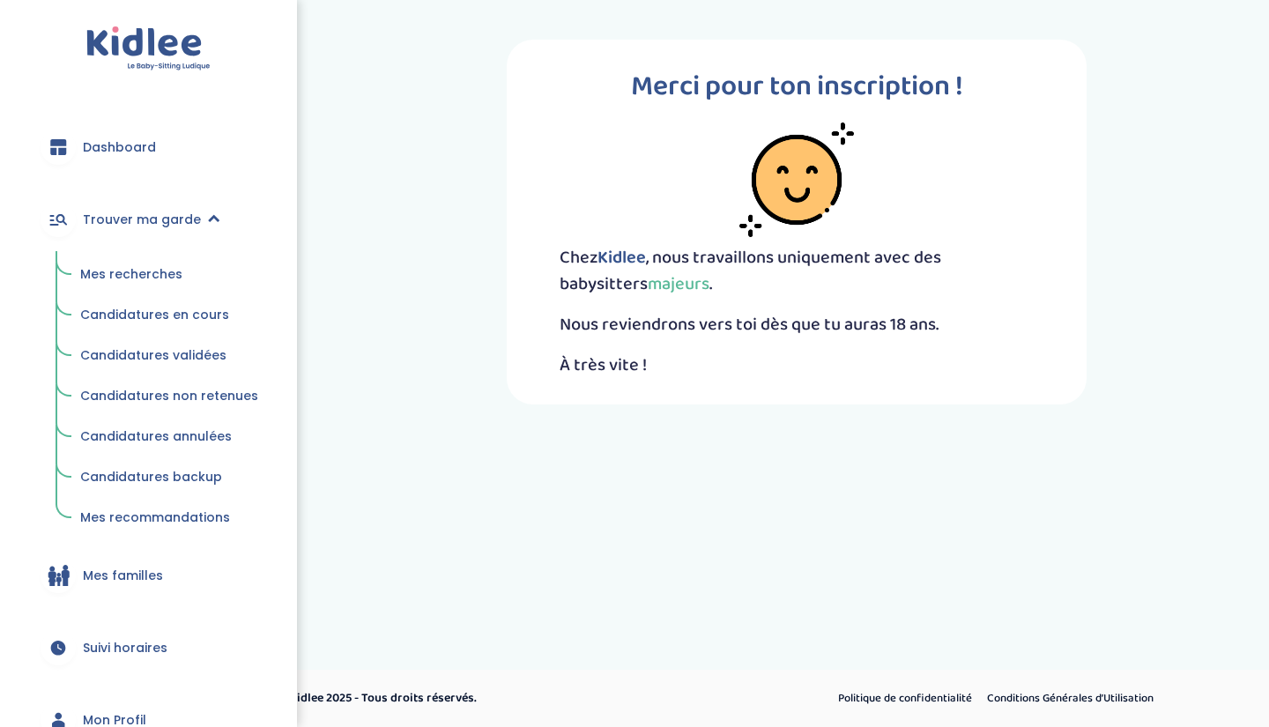
click at [151, 282] on span "Mes recherches" at bounding box center [131, 274] width 102 height 18
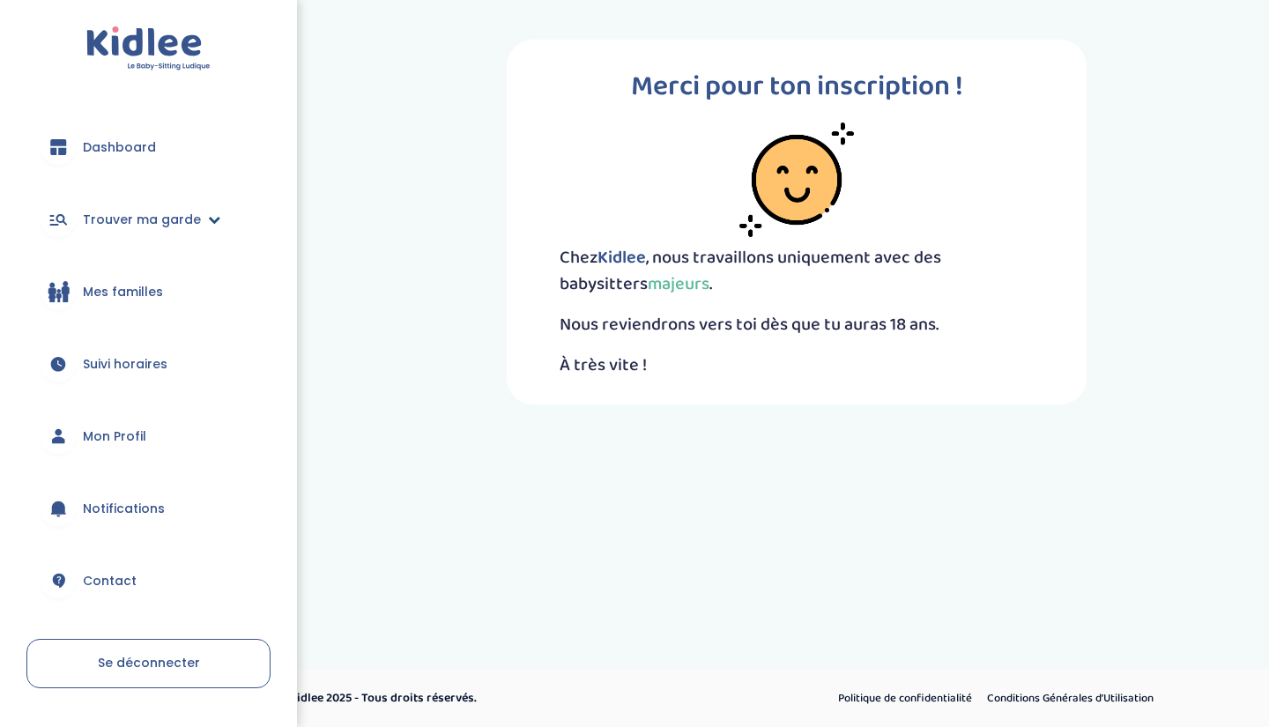
click at [136, 219] on span "Trouver ma garde" at bounding box center [142, 220] width 118 height 19
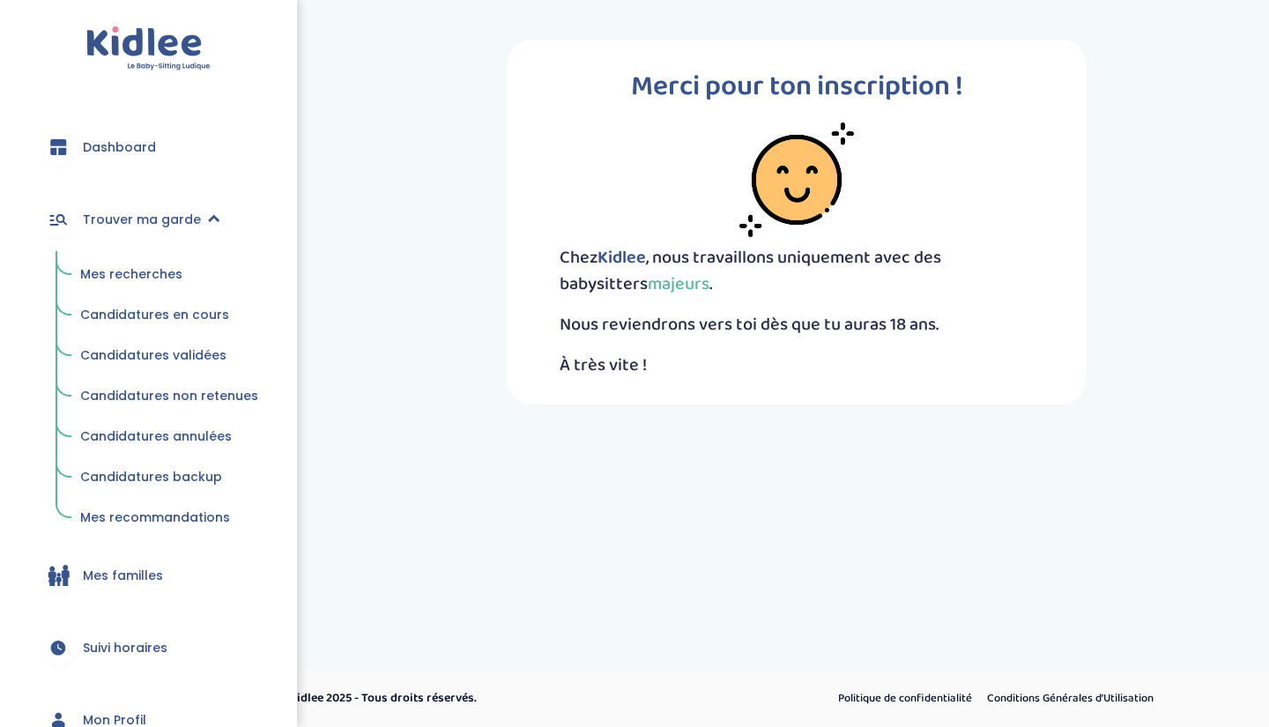
click at [111, 135] on link "Dashboard" at bounding box center [148, 146] width 244 height 63
